Goal: Navigation & Orientation: Understand site structure

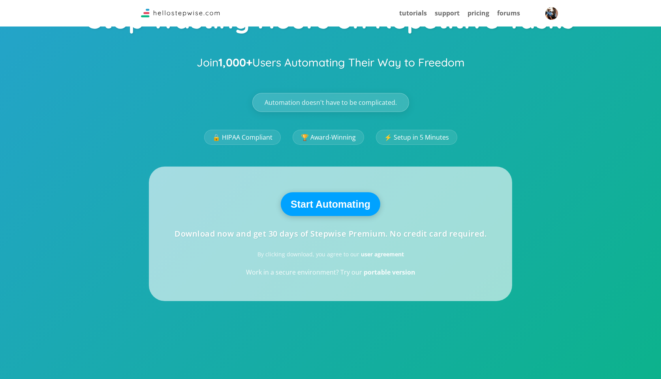
scroll to position [67, 0]
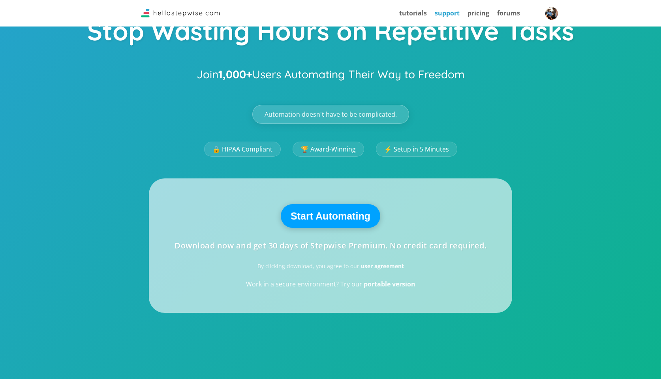
click at [447, 12] on link "support" at bounding box center [447, 13] width 25 height 9
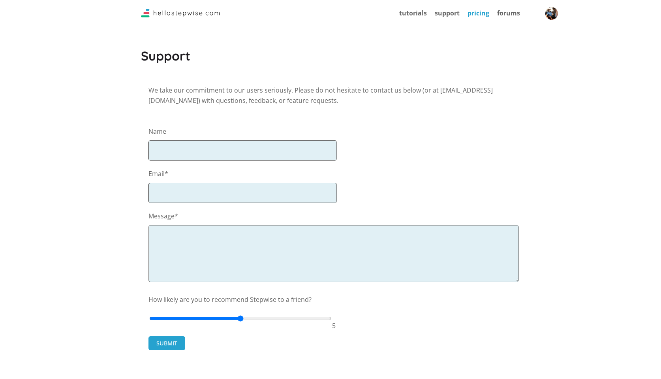
click at [487, 13] on link "pricing" at bounding box center [479, 13] width 22 height 9
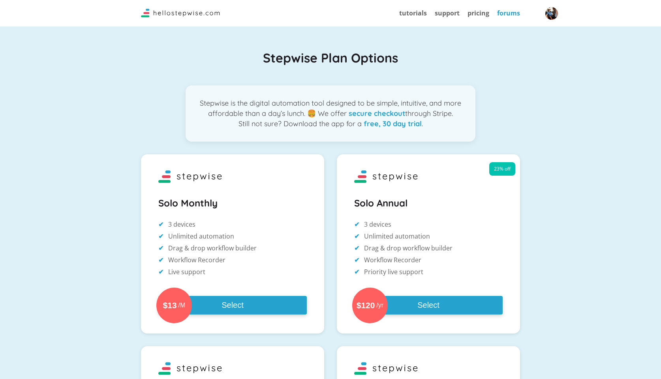
click at [506, 12] on link "forums" at bounding box center [508, 13] width 23 height 9
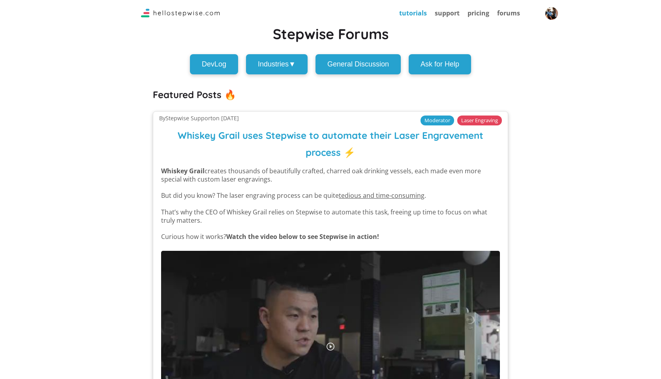
click at [415, 10] on link "tutorials" at bounding box center [413, 13] width 28 height 9
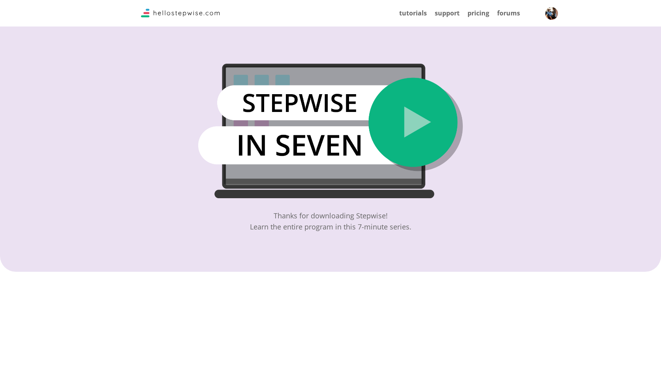
click at [202, 11] on img at bounding box center [180, 13] width 79 height 9
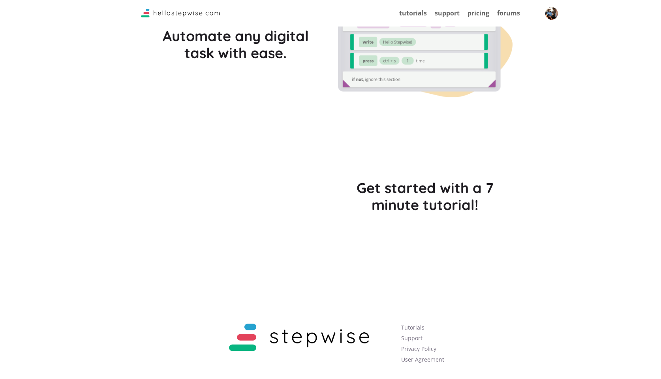
scroll to position [2081, 0]
